Goal: Navigation & Orientation: Find specific page/section

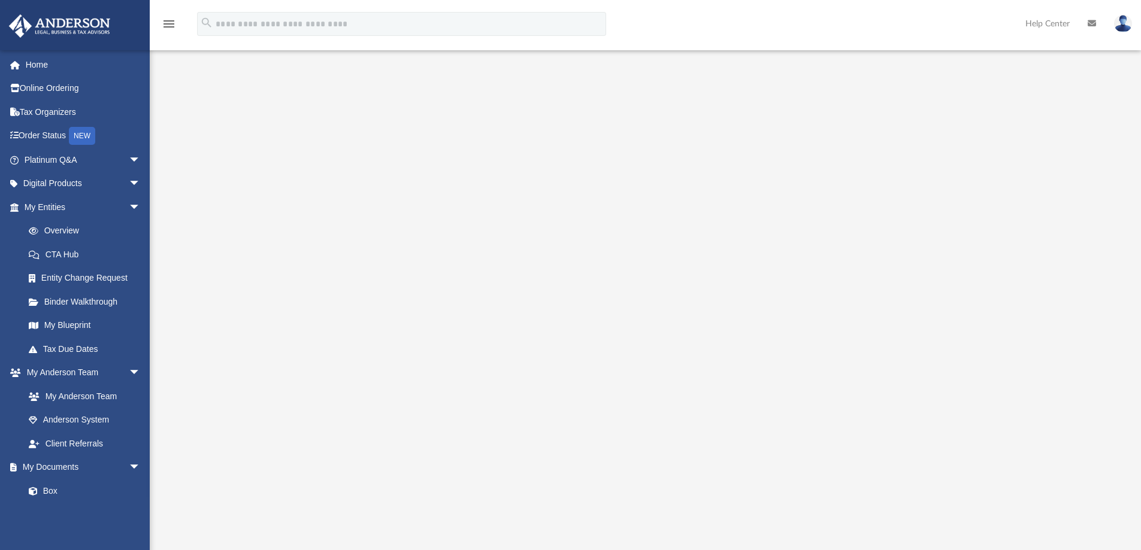
click at [265, 139] on div at bounding box center [645, 322] width 892 height 479
click at [129, 373] on span "arrow_drop_down" at bounding box center [141, 373] width 24 height 25
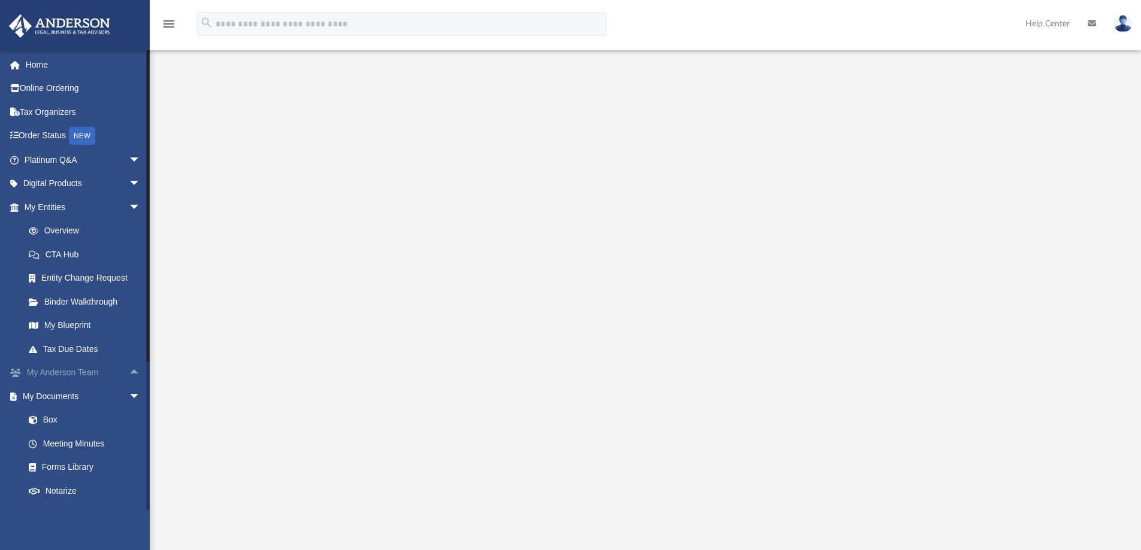
click at [129, 371] on span "arrow_drop_up" at bounding box center [141, 373] width 24 height 25
click at [129, 371] on span "arrow_drop_down" at bounding box center [141, 373] width 24 height 25
click at [973, 135] on div at bounding box center [645, 322] width 892 height 479
click at [67, 372] on link "My [PERSON_NAME] Team arrow_drop_up" at bounding box center [83, 373] width 150 height 24
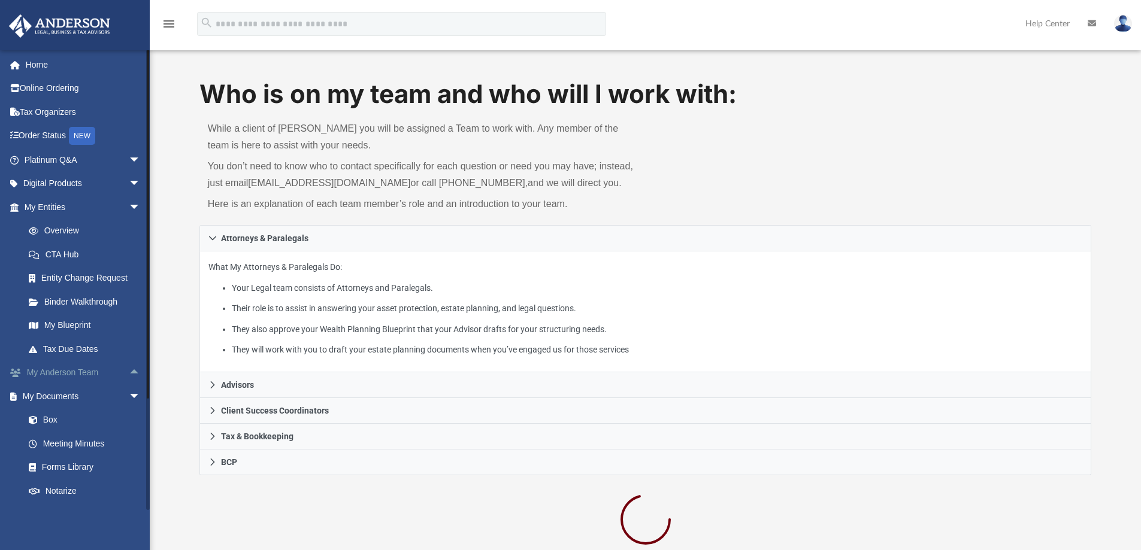
click at [67, 372] on link "My [PERSON_NAME] Team arrow_drop_up" at bounding box center [83, 373] width 150 height 24
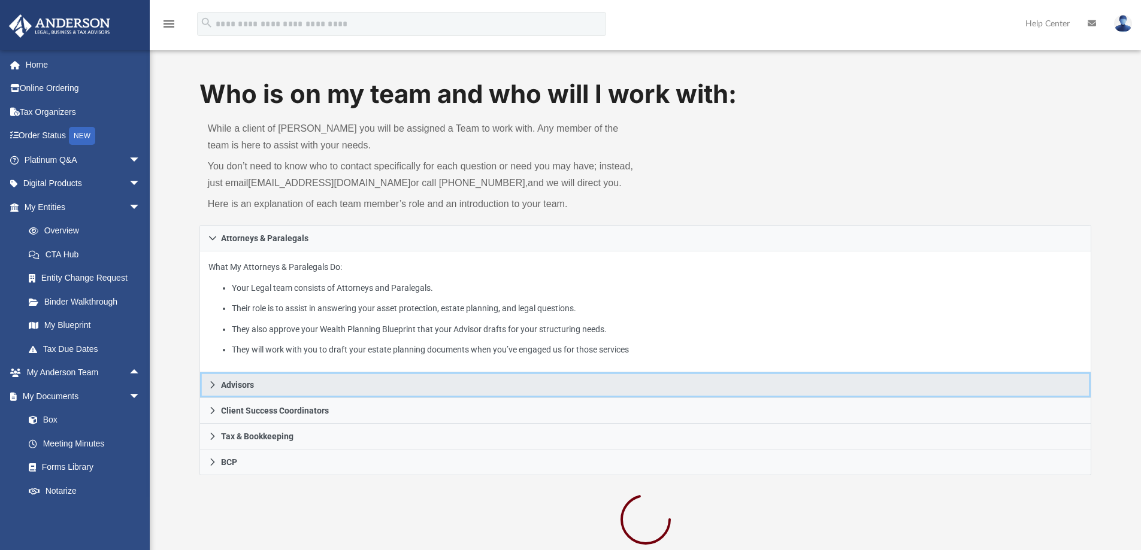
click at [241, 384] on span "Advisors" at bounding box center [237, 385] width 33 height 8
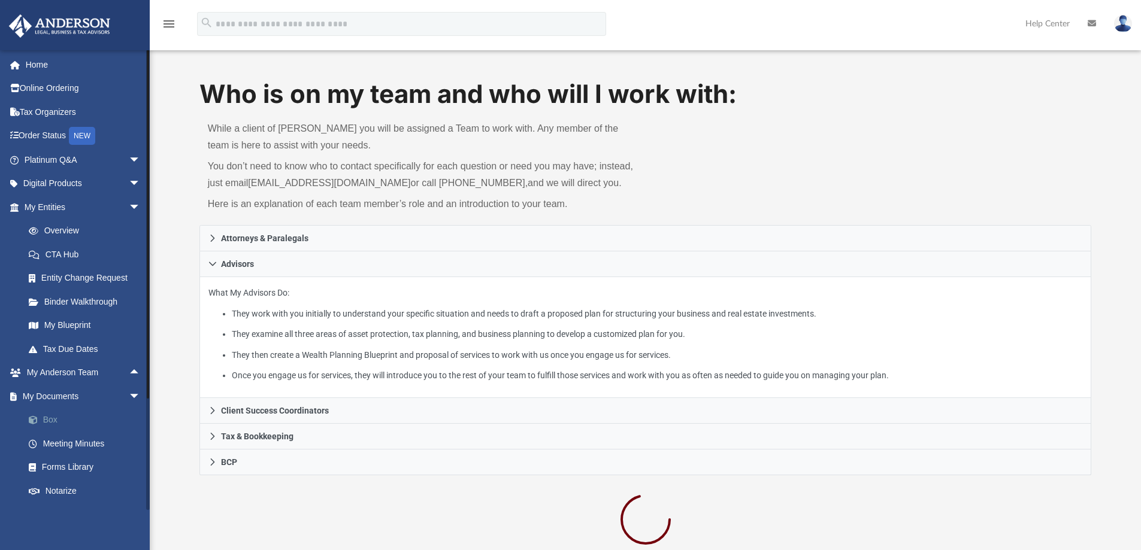
click at [52, 414] on link "Box" at bounding box center [88, 420] width 142 height 24
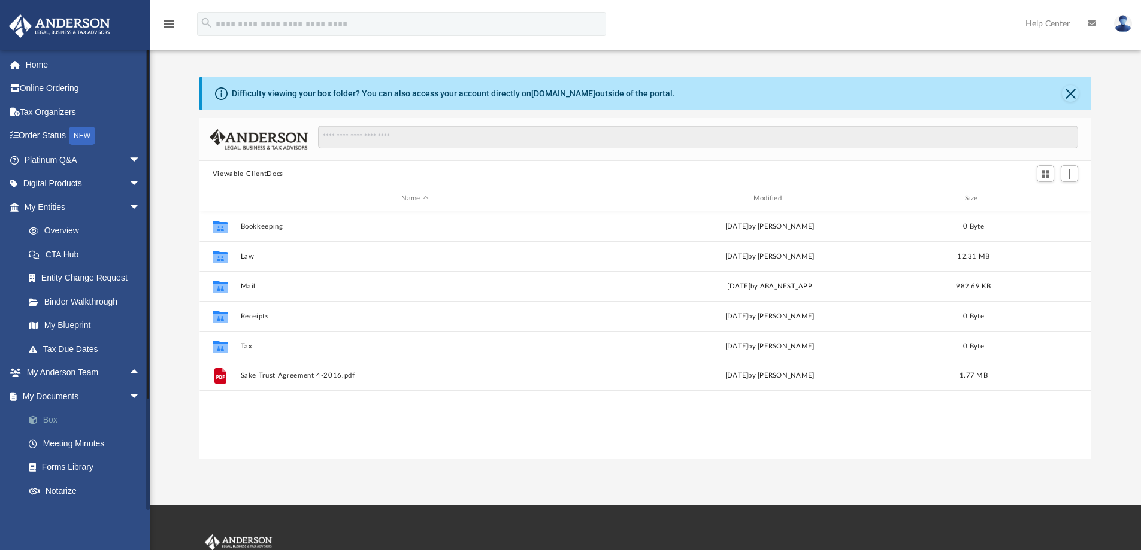
scroll to position [264, 883]
